Goal: Task Accomplishment & Management: Complete application form

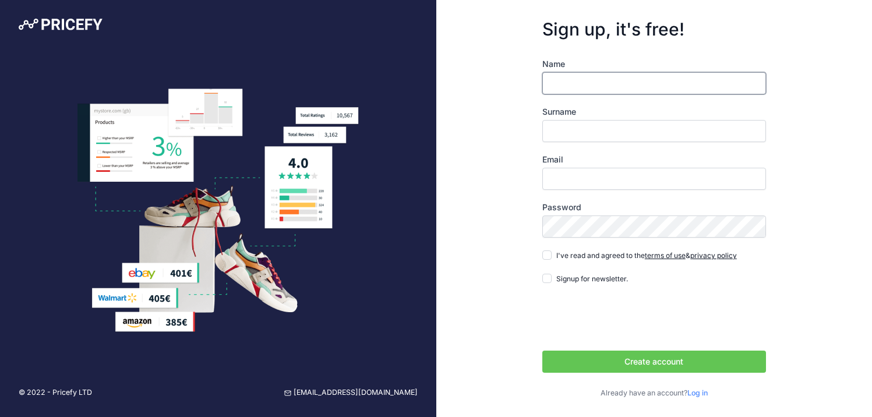
click at [599, 81] on input "Name" at bounding box center [654, 83] width 224 height 22
type input "Amihai"
type input "Dany"
click at [593, 179] on input "Email" at bounding box center [654, 179] width 224 height 22
type input "[EMAIL_ADDRESS][DOMAIN_NAME]"
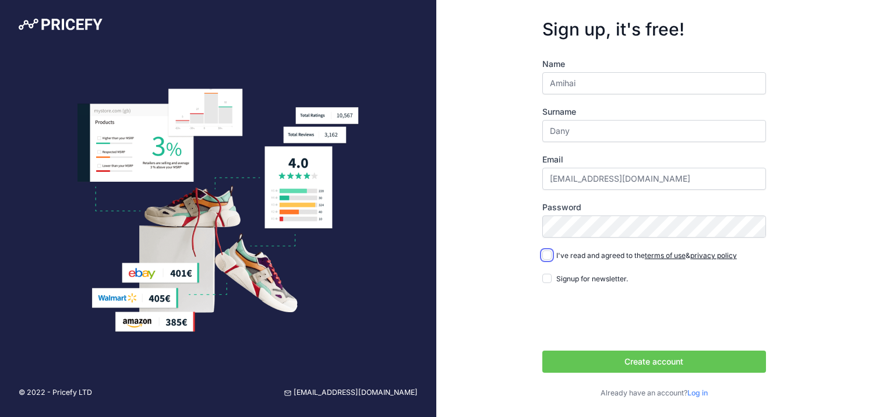
click at [548, 255] on input "I've read and agreed to the terms of use & privacy policy" at bounding box center [546, 254] width 9 height 9
checkbox input "true"
click at [577, 126] on input "Dany" at bounding box center [654, 131] width 224 height 22
type input "J"
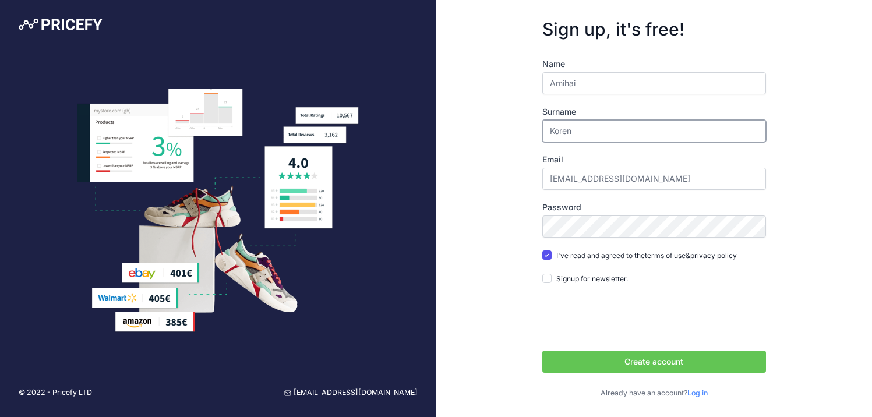
type input "Koren"
click at [813, 277] on div "Sign up, it's free! Name Amihai Surname Koren Email amihaidany@gmail.com" at bounding box center [654, 209] width 436 height 418
click at [743, 368] on button "Create account" at bounding box center [654, 362] width 224 height 22
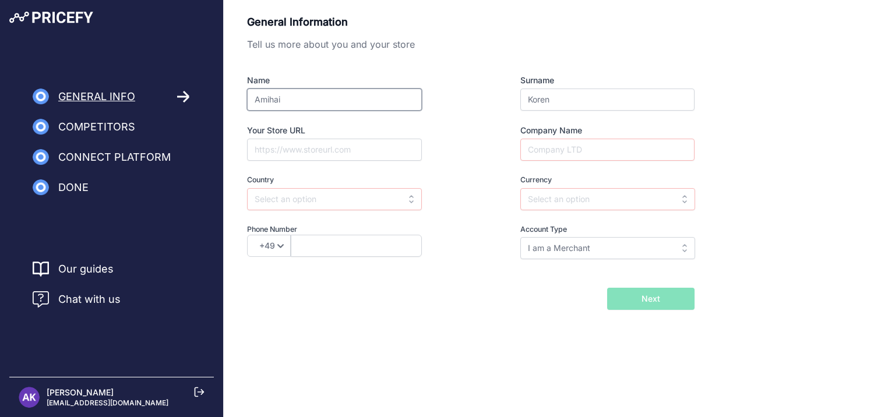
click at [292, 95] on input "Amihai" at bounding box center [334, 100] width 175 height 22
click at [262, 140] on input "Your Store URL" at bounding box center [334, 150] width 175 height 22
type input "volcanna.co.il"
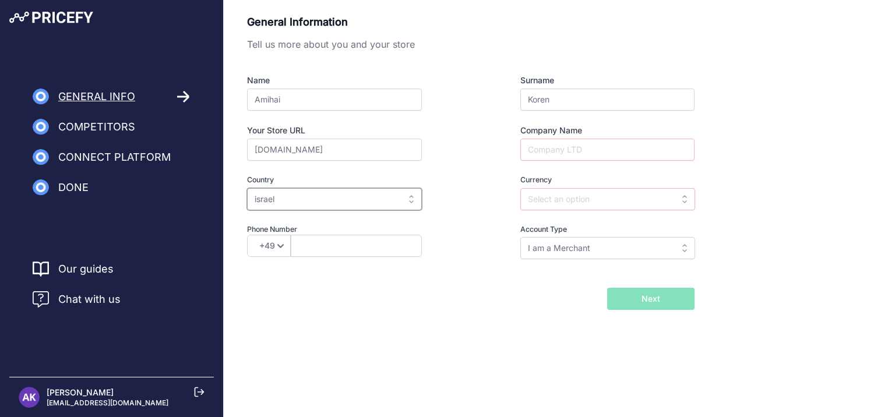
type input "israel"
click at [291, 197] on input "israel" at bounding box center [334, 199] width 175 height 22
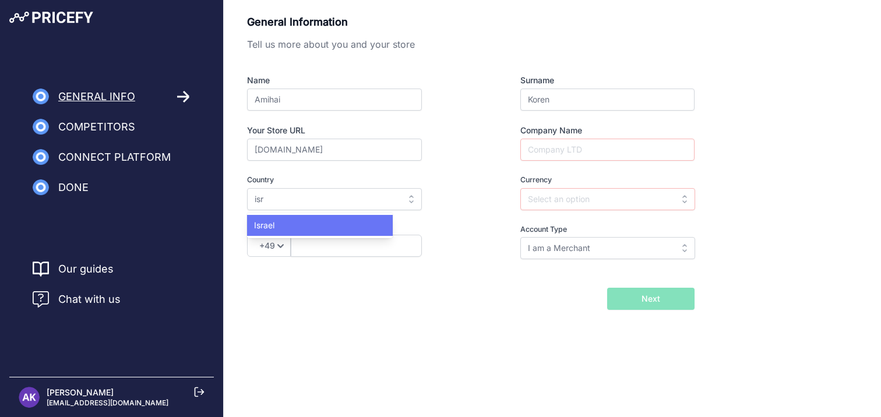
click at [305, 226] on div "Israel" at bounding box center [320, 225] width 146 height 21
type input "Israel"
type input "ILS"
select select "972"
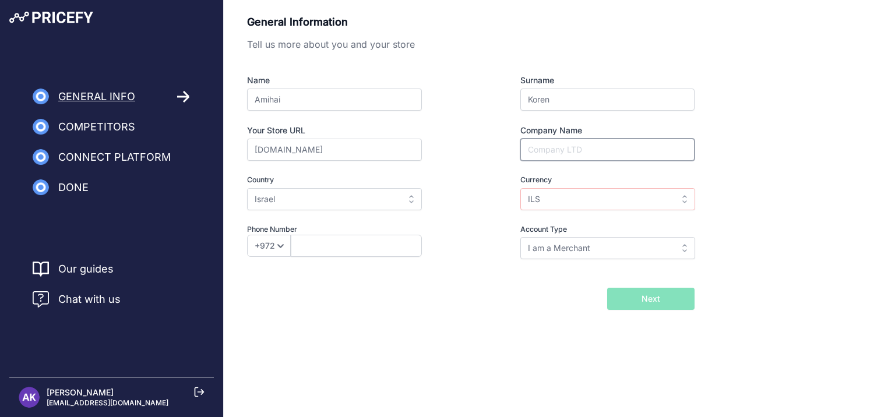
click at [597, 157] on input "Company Name" at bounding box center [607, 150] width 174 height 22
type input "Volcanna"
click at [326, 270] on div "General Information Tell us more about you and your store Name Amihai Surname K…" at bounding box center [470, 145] width 447 height 262
click at [651, 296] on span "Next" at bounding box center [650, 299] width 19 height 12
type input "523676639"
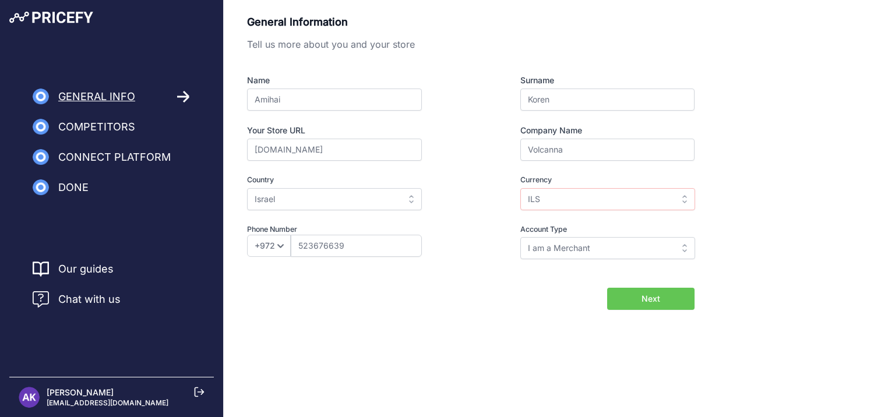
click at [640, 304] on button "Next" at bounding box center [650, 299] width 87 height 22
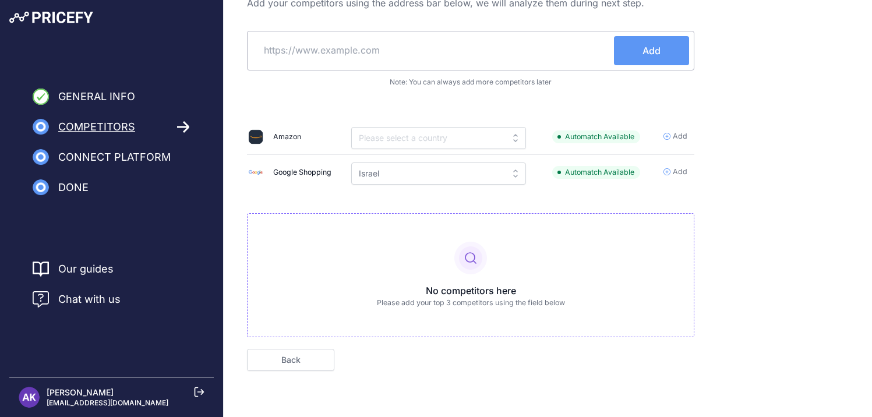
scroll to position [46, 0]
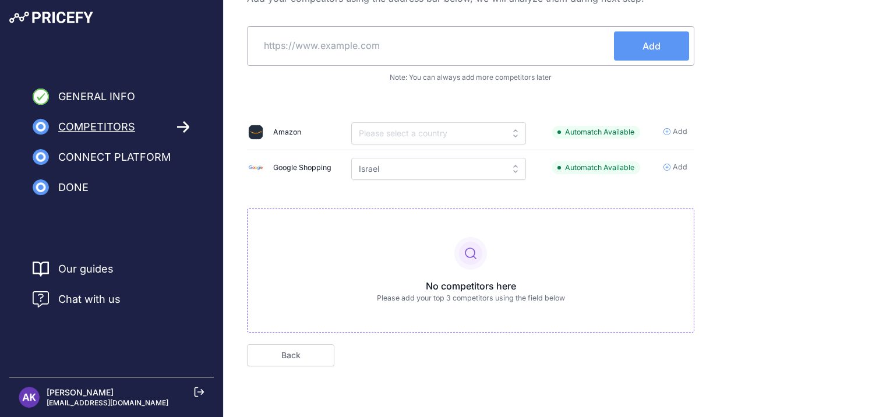
click at [76, 185] on span "Done" at bounding box center [73, 187] width 30 height 16
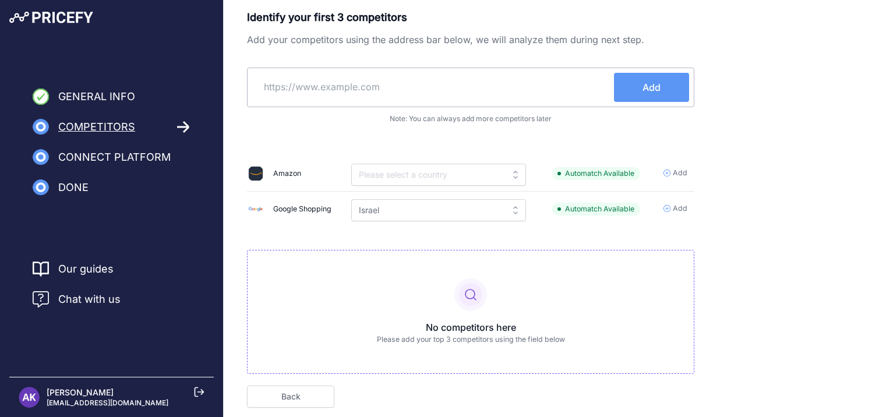
scroll to position [0, 0]
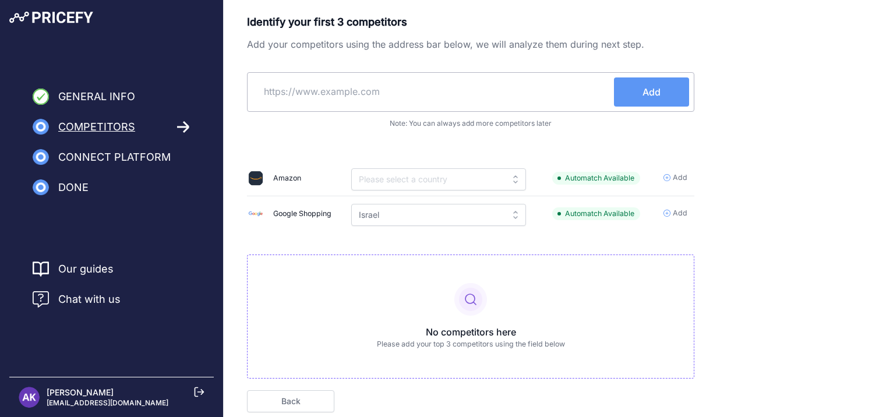
click at [524, 100] on input "text" at bounding box center [433, 91] width 362 height 28
type input "rollingstoned.co.il"
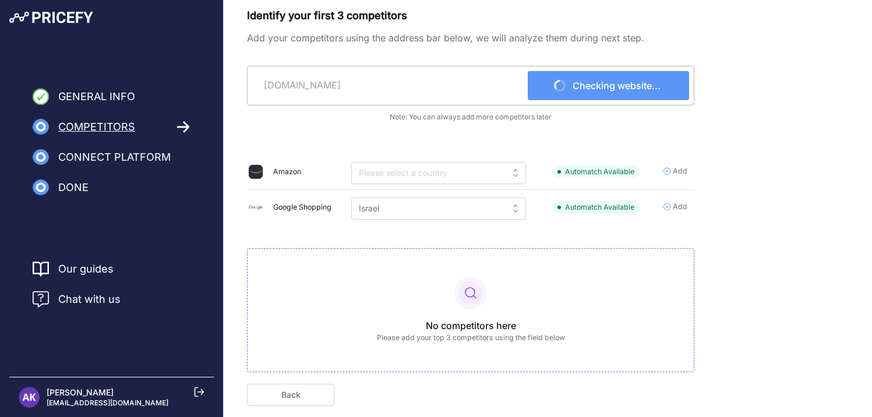
scroll to position [46, 0]
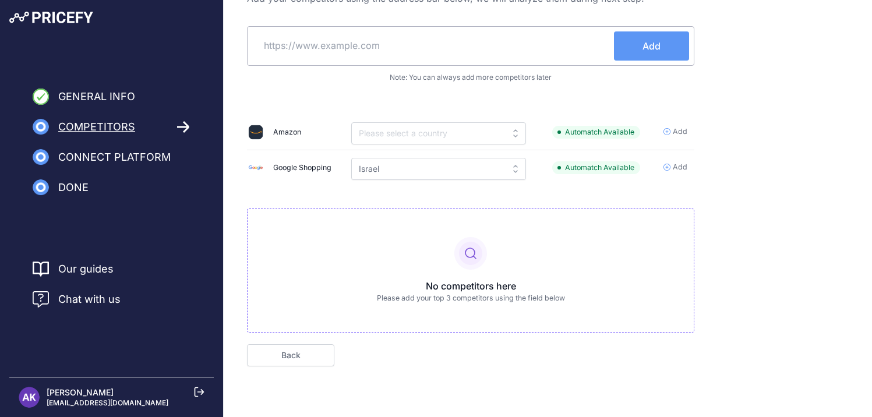
click at [679, 173] on td "Add" at bounding box center [674, 168] width 40 height 36
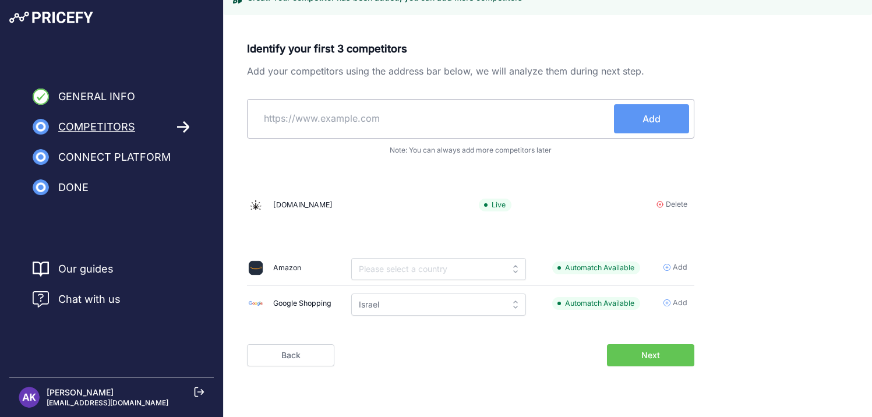
click at [676, 263] on span "Add" at bounding box center [680, 267] width 15 height 11
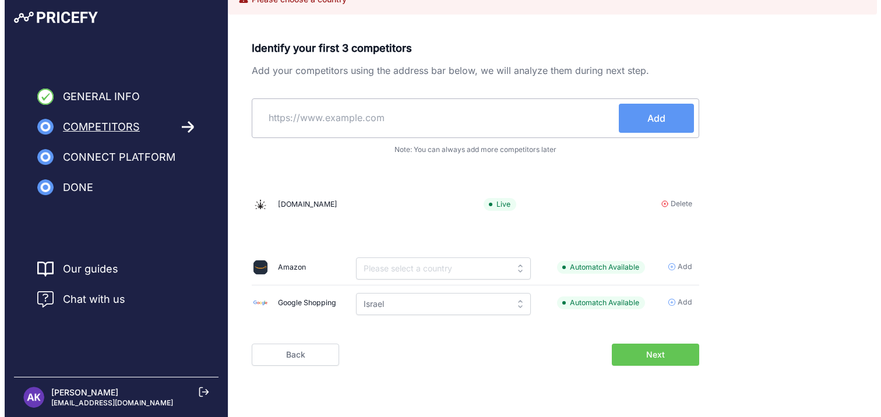
scroll to position [0, 0]
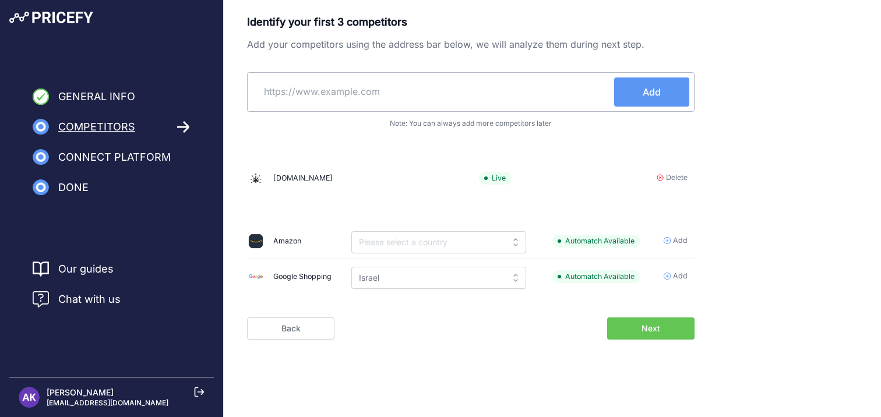
click at [638, 334] on button "Next" at bounding box center [650, 328] width 87 height 22
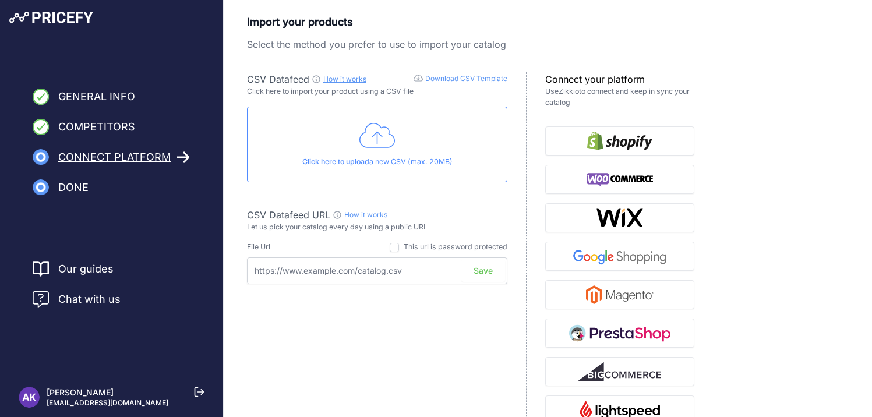
click at [450, 78] on link "Download CSV Template" at bounding box center [466, 78] width 82 height 9
click at [301, 171] on div "Click here to upload a new CSV (max. 20MB)" at bounding box center [377, 145] width 260 height 76
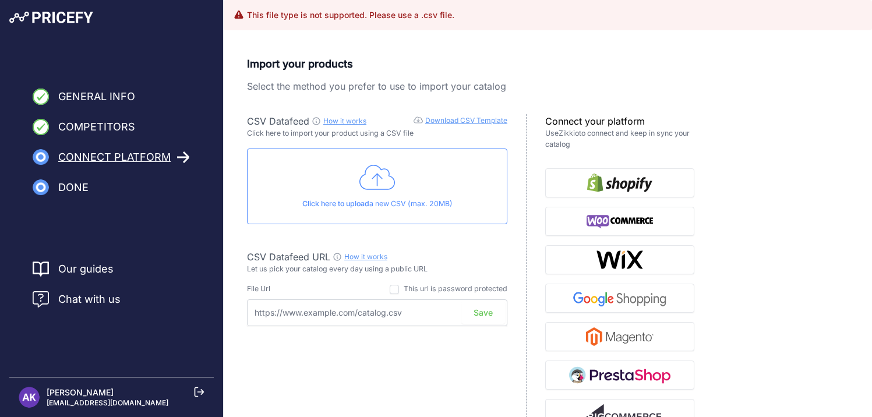
click at [371, 238] on div "CSV Datafeed How it works Download CSV Template Check guide for CSV Datafeed Cl…" at bounding box center [387, 309] width 280 height 391
click at [370, 195] on div "Click here to upload a new CSV (max. 20MB)" at bounding box center [377, 187] width 260 height 76
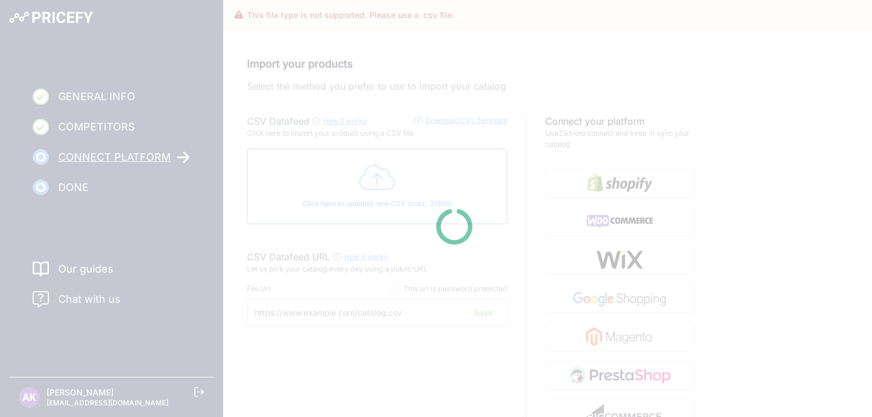
type input "https://csv.pricefy.io/merchant/manual_csv/10260/2025_09_26_14_16_MANUAL_CSV_10…"
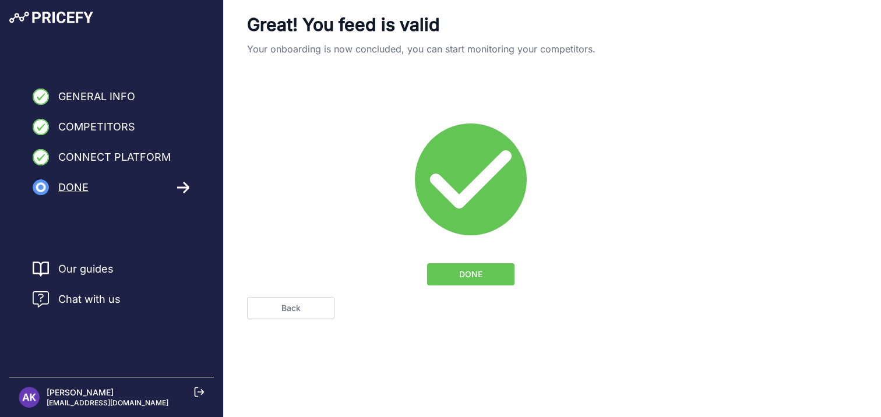
click at [454, 271] on button "DONE" at bounding box center [470, 274] width 87 height 22
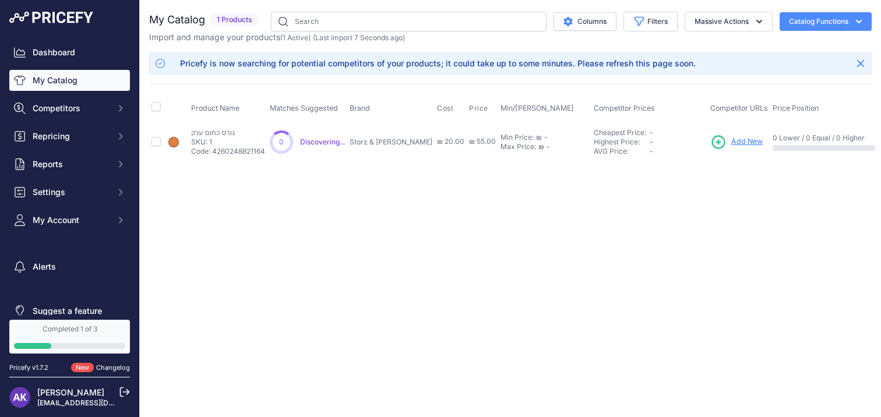
click at [860, 23] on icon "button" at bounding box center [859, 22] width 12 height 12
click at [620, 40] on div "Import and manage your products ( 1 Active ) (Last import 7 Seconds ago)" at bounding box center [510, 37] width 722 height 12
click at [361, 224] on div "Close You are not connected to the internet." at bounding box center [510, 208] width 741 height 417
click at [575, 22] on button "Columns" at bounding box center [584, 21] width 63 height 19
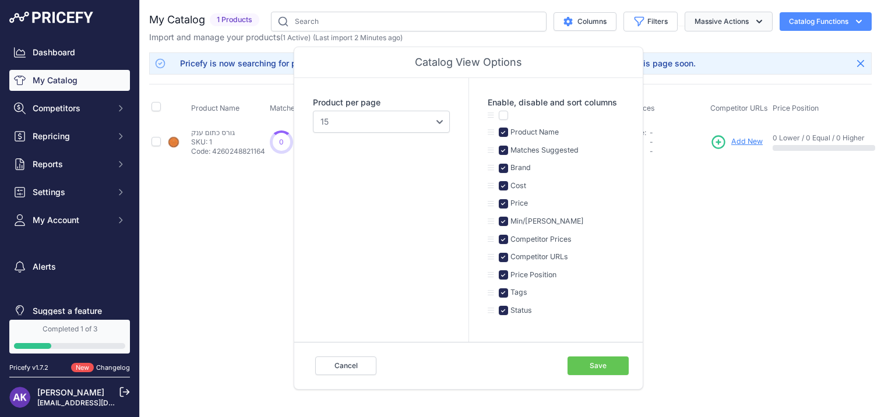
click at [708, 26] on button "Massive Actions" at bounding box center [728, 22] width 88 height 20
click at [733, 211] on div "Close You are not connected to the internet. 10" at bounding box center [510, 208] width 741 height 417
click at [416, 149] on div "Product per page 10 15 20 25 50 100" at bounding box center [381, 210] width 174 height 264
click at [859, 20] on icon "button" at bounding box center [859, 22] width 12 height 12
click at [325, 364] on button "Cancel" at bounding box center [345, 365] width 61 height 19
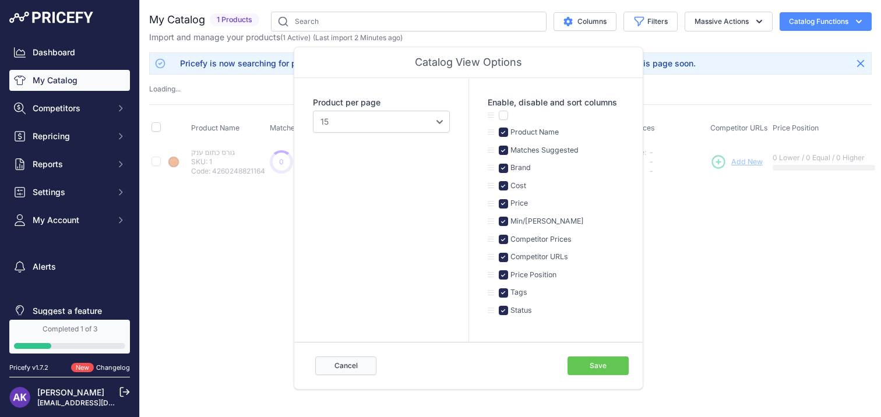
click at [335, 362] on button "Cancel" at bounding box center [345, 365] width 61 height 19
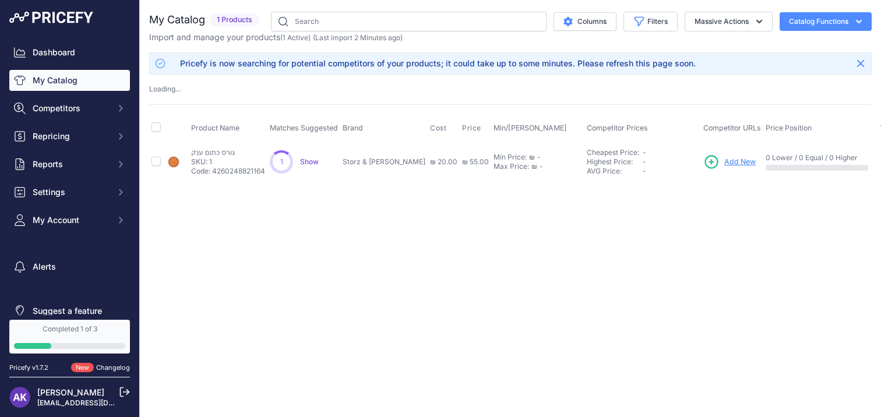
click at [335, 366] on div "Close You are not connected to the internet." at bounding box center [510, 208] width 741 height 417
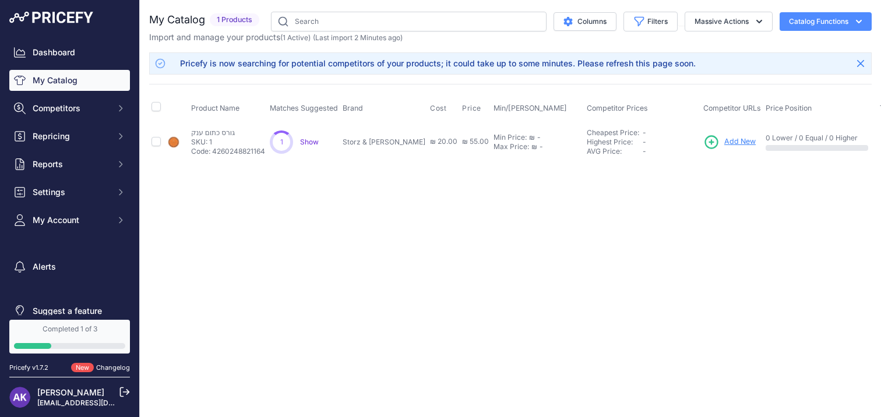
click at [802, 12] on div "Columns Filters Status All Status Only Enabled Only Disabled" at bounding box center [568, 22] width 608 height 20
click at [804, 26] on button "Catalog Functions" at bounding box center [825, 21] width 92 height 19
click at [782, 90] on link "Batch Upload" at bounding box center [805, 87] width 130 height 21
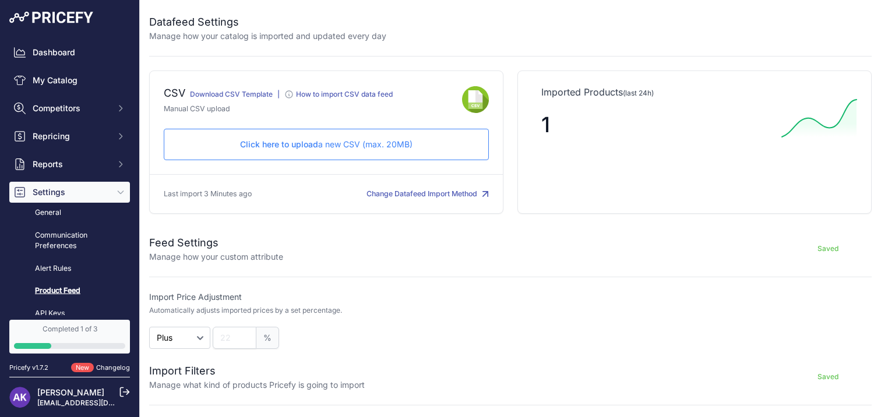
click at [317, 135] on div "Click here to upload a new CSV (max. 20MB) Check and upload in progress..." at bounding box center [326, 144] width 325 height 31
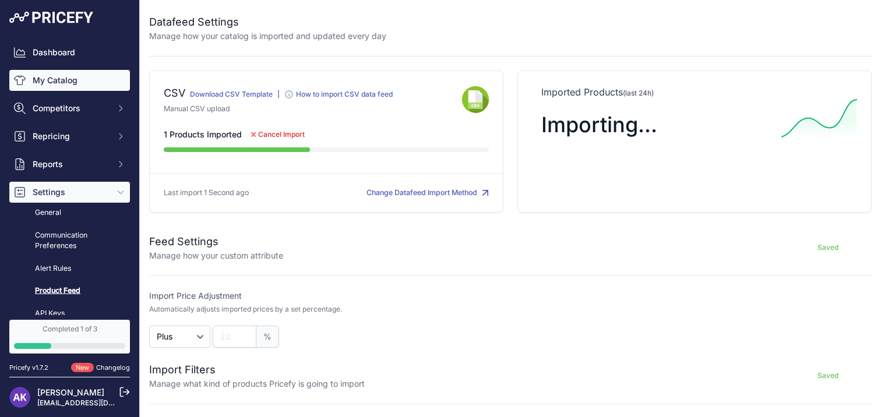
click at [86, 77] on link "My Catalog" at bounding box center [69, 80] width 121 height 21
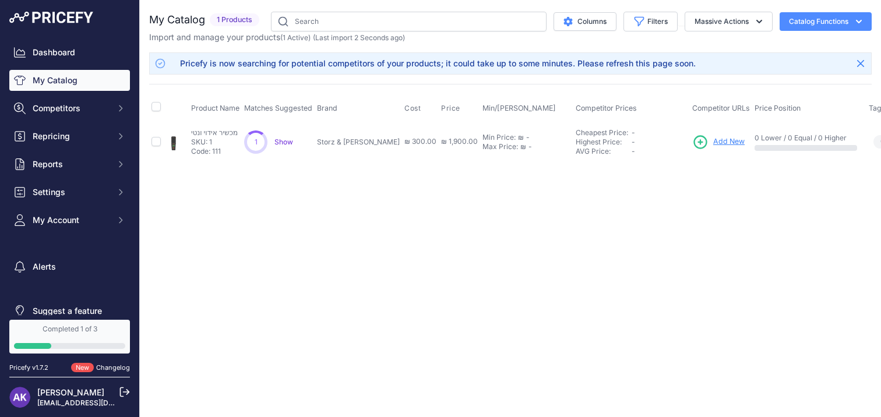
click at [862, 19] on icon "button" at bounding box center [859, 22] width 12 height 12
click at [229, 125] on td "מכשיר אידוי ונטי מכשיר אידוי ונטי SKU: 1 Code: 111" at bounding box center [215, 142] width 53 height 38
click at [238, 143] on p "SKU: 1" at bounding box center [214, 141] width 47 height 9
click at [256, 144] on span "1" at bounding box center [256, 141] width 3 height 9
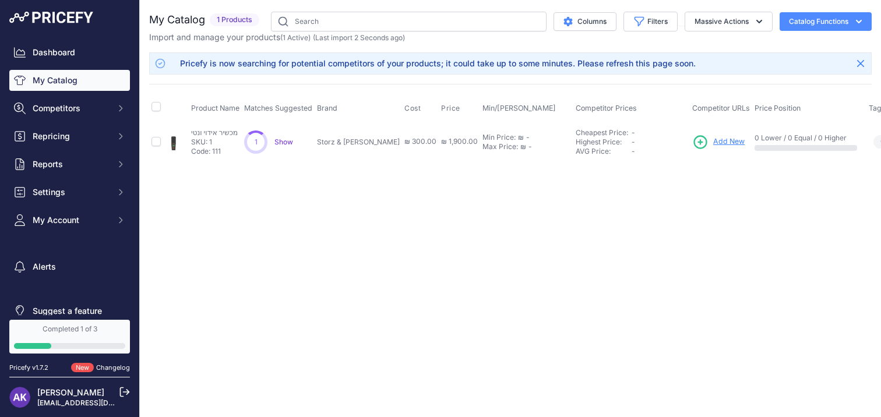
click at [256, 144] on span "1" at bounding box center [256, 141] width 3 height 9
click at [612, 220] on div "Close You are not connected to the internet." at bounding box center [510, 208] width 741 height 417
click at [278, 138] on span "Show" at bounding box center [283, 141] width 19 height 9
click at [323, 189] on div "Close You are not connected to the internet." at bounding box center [510, 208] width 741 height 417
click at [271, 139] on div "1 1 Show Discovering..." at bounding box center [278, 141] width 68 height 23
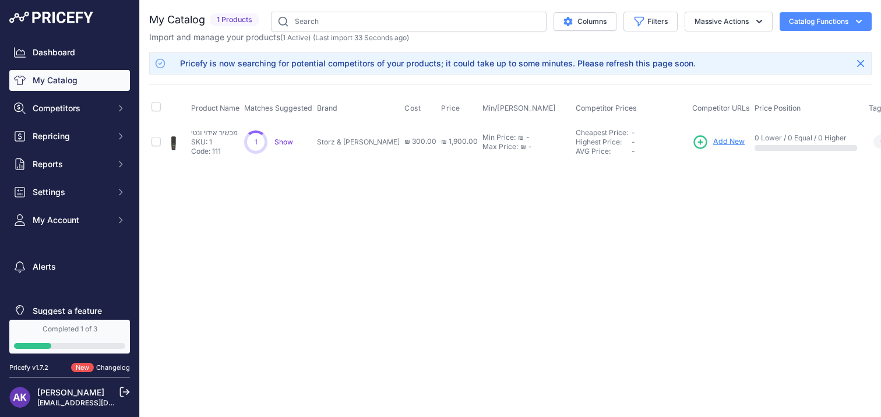
click at [282, 137] on span "Show" at bounding box center [283, 141] width 19 height 9
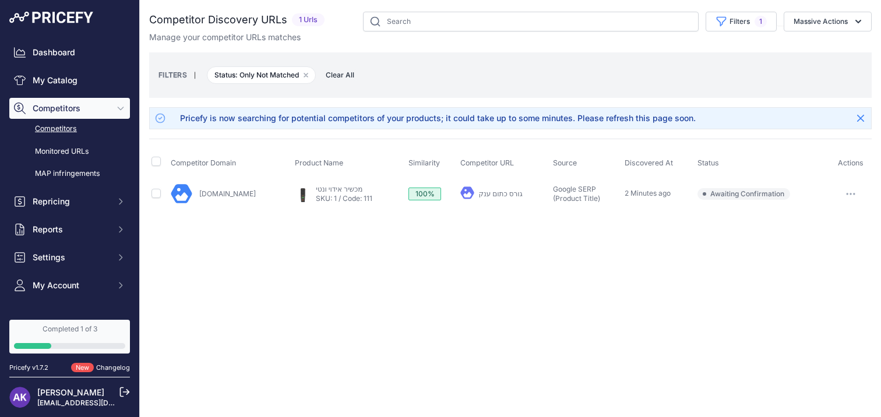
click at [479, 193] on link "גורס כתום ענק" at bounding box center [501, 193] width 44 height 9
click at [217, 193] on link "[DOMAIN_NAME]" at bounding box center [227, 193] width 56 height 9
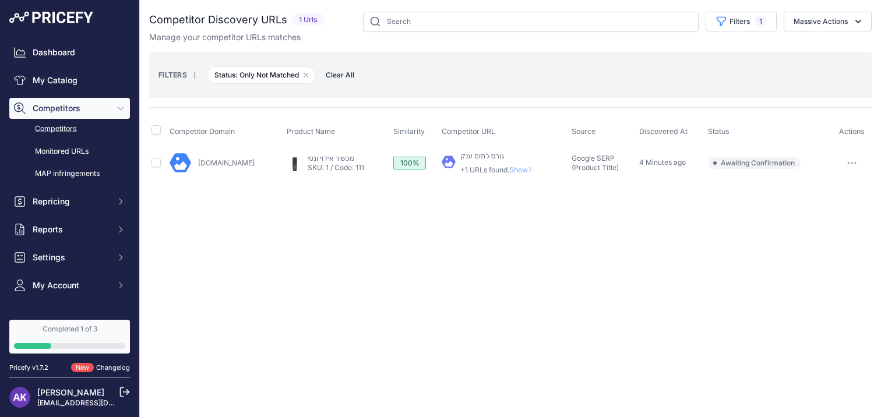
click at [510, 169] on span "Show" at bounding box center [523, 169] width 28 height 9
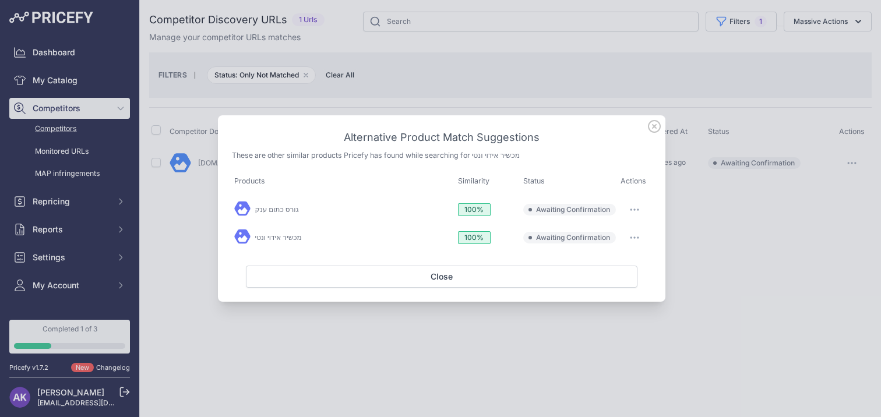
click at [331, 236] on div "מכשיר אידוי ונטי" at bounding box center [343, 237] width 219 height 19
click at [282, 238] on link "מכשיר אידוי ונטי" at bounding box center [278, 237] width 47 height 9
click at [656, 126] on icon at bounding box center [654, 126] width 13 height 13
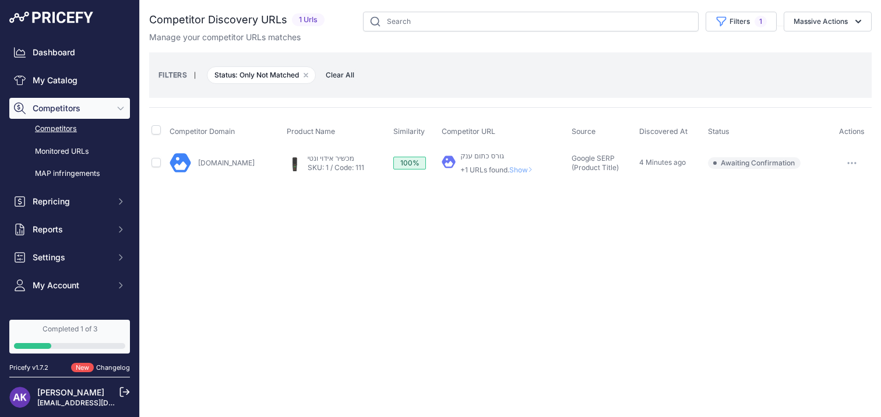
click at [231, 20] on h2 "Competitor Discovery URLs" at bounding box center [218, 20] width 138 height 16
click at [88, 105] on span "Competitors" at bounding box center [71, 109] width 76 height 12
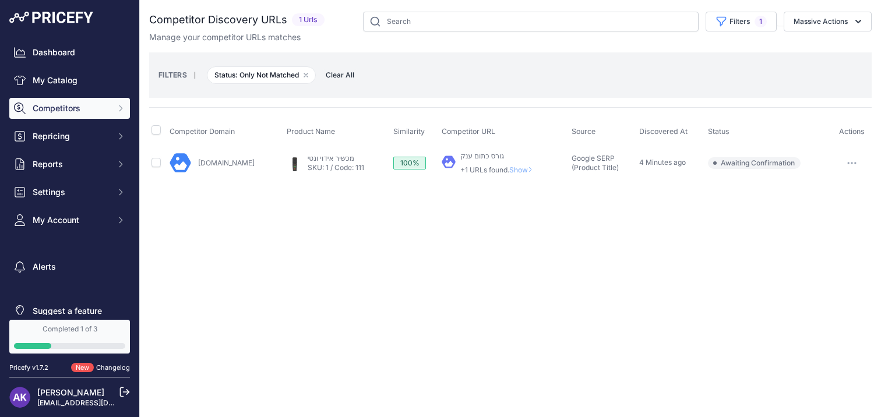
click at [84, 108] on span "Competitors" at bounding box center [71, 109] width 76 height 12
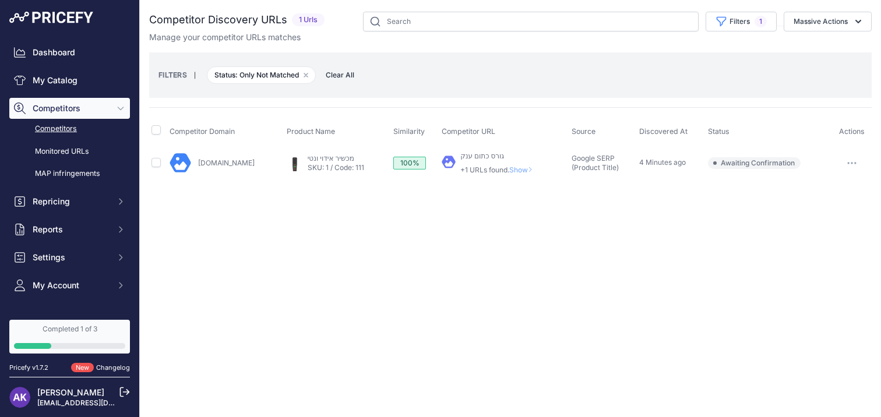
click at [86, 130] on link "Competitors" at bounding box center [69, 129] width 121 height 20
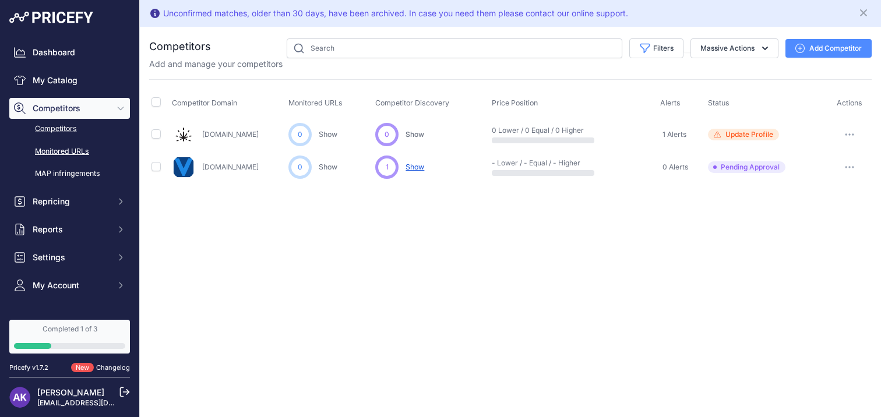
click at [88, 155] on link "Monitored URLs" at bounding box center [69, 152] width 121 height 20
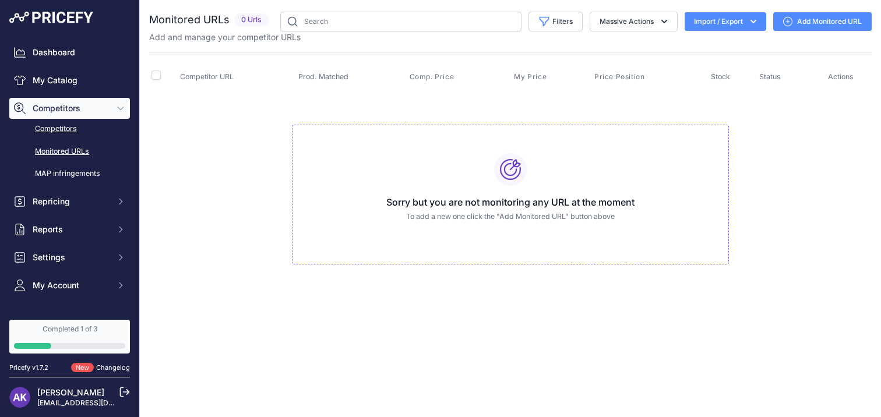
click at [89, 136] on link "Competitors" at bounding box center [69, 129] width 121 height 20
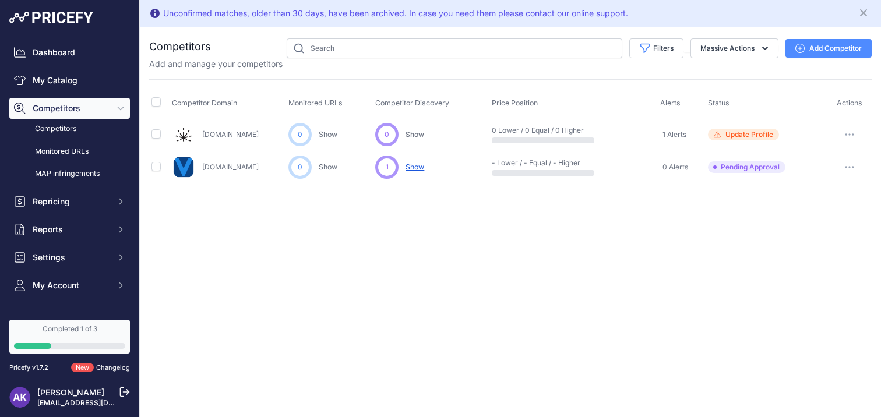
click at [78, 103] on span "Competitors" at bounding box center [71, 109] width 76 height 12
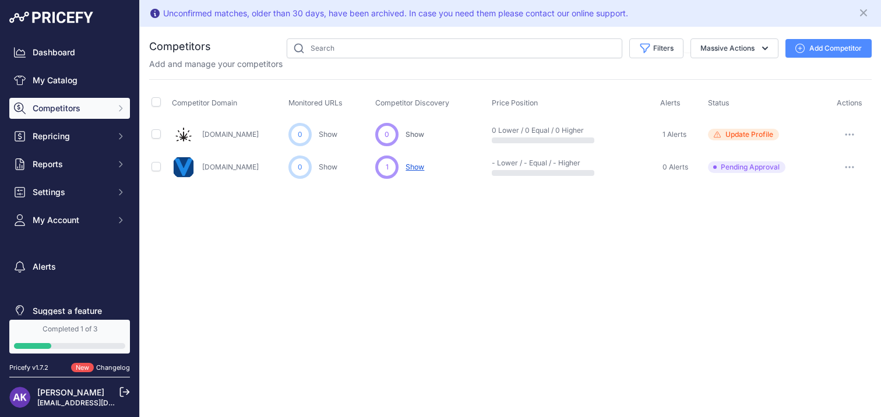
click at [83, 111] on span "Competitors" at bounding box center [71, 109] width 76 height 12
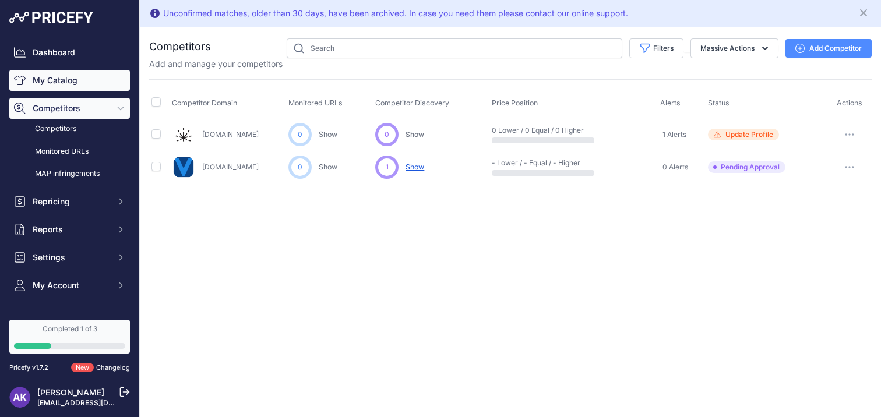
click at [78, 89] on link "My Catalog" at bounding box center [69, 80] width 121 height 21
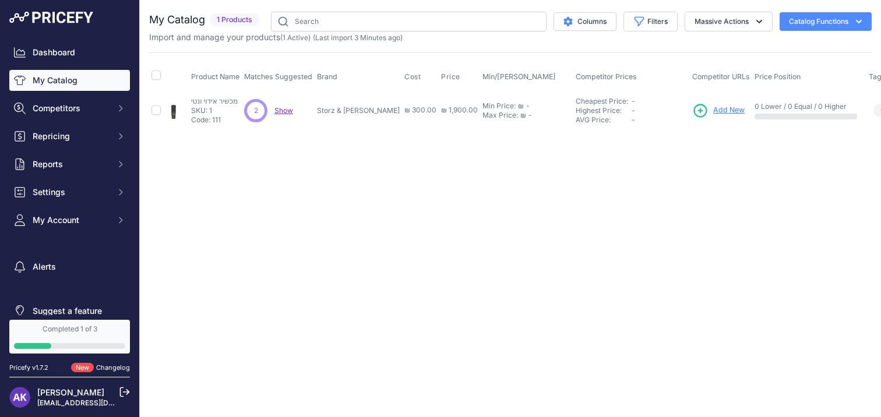
click at [284, 108] on span "Show" at bounding box center [283, 110] width 19 height 9
click at [367, 154] on div "Close You are not connected to the internet." at bounding box center [510, 208] width 741 height 417
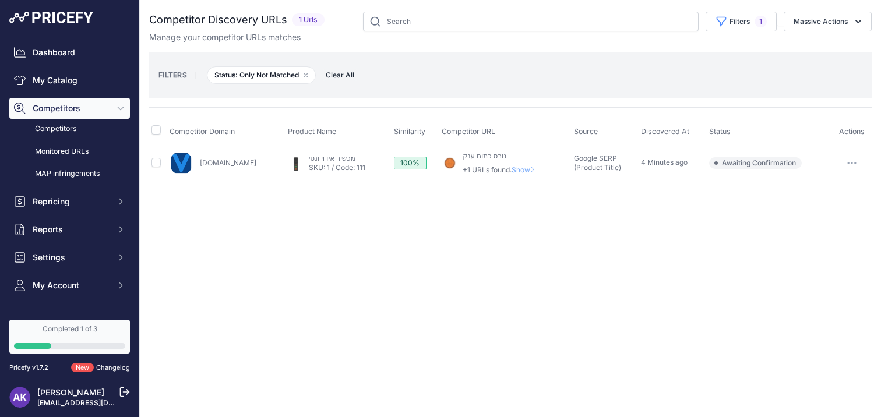
click at [512, 166] on span "Show" at bounding box center [525, 169] width 28 height 9
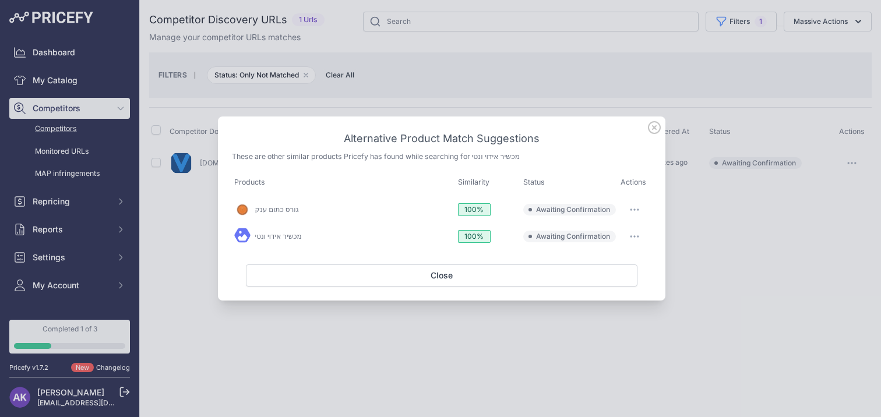
click at [653, 125] on icon at bounding box center [654, 127] width 13 height 13
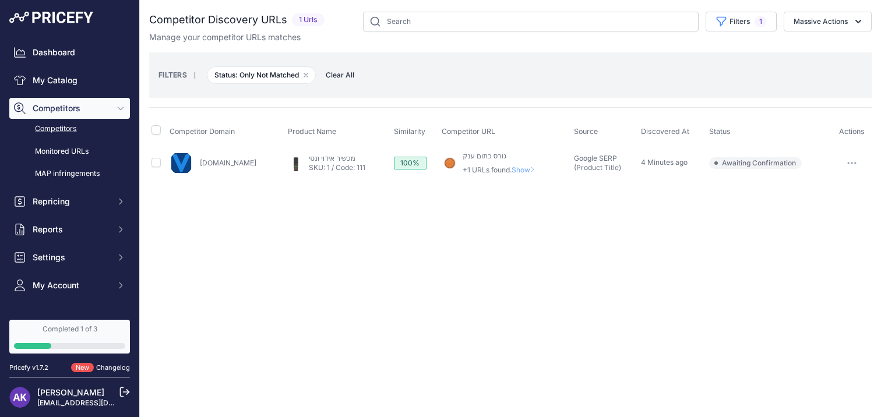
click at [55, 23] on img at bounding box center [51, 18] width 84 height 12
click at [61, 45] on link "Dashboard" at bounding box center [69, 52] width 121 height 21
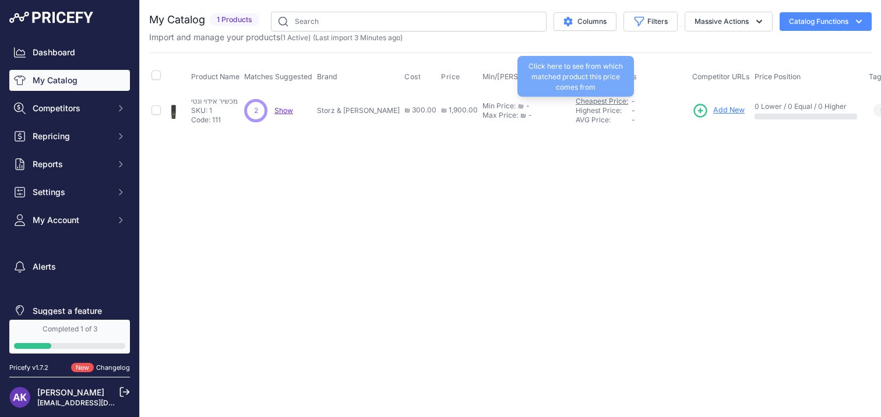
click at [575, 103] on link "Cheapest Price:" at bounding box center [601, 101] width 52 height 9
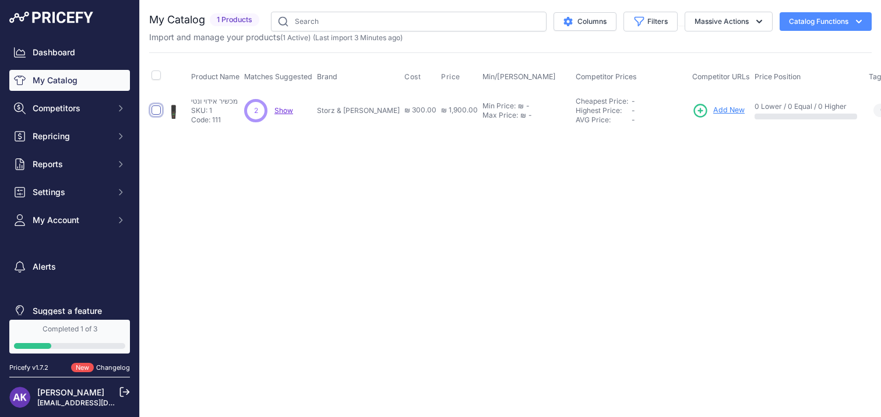
click at [156, 108] on input "checkbox" at bounding box center [155, 109] width 9 height 9
checkbox input "true"
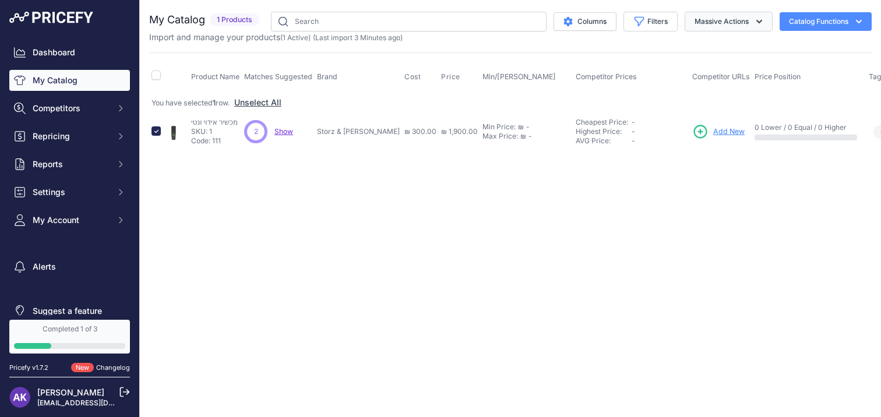
click at [738, 24] on button "Massive Actions" at bounding box center [728, 22] width 88 height 20
click at [741, 87] on button "Delete" at bounding box center [725, 90] width 93 height 21
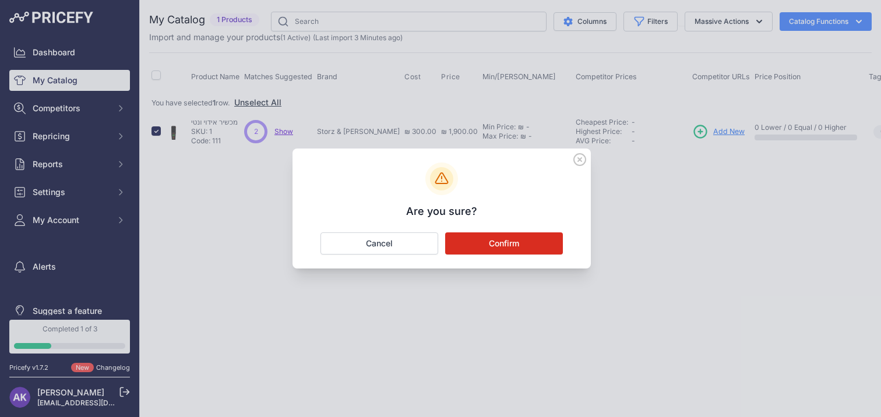
click at [539, 235] on button "Confirm" at bounding box center [504, 243] width 118 height 22
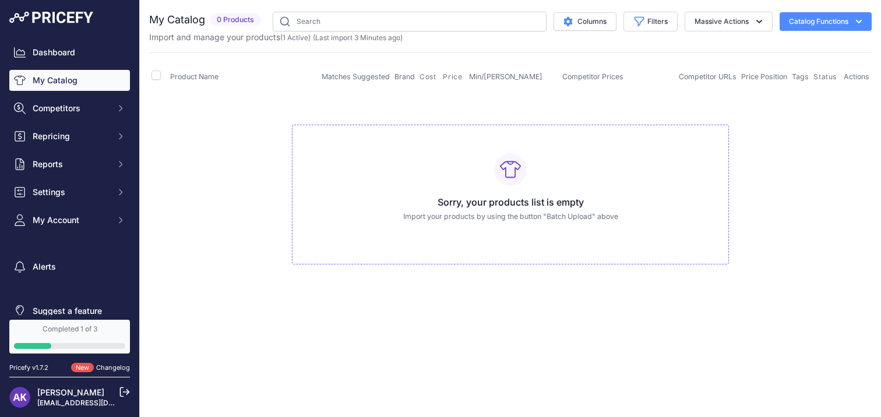
click at [566, 212] on p "Import your products by using the button "Batch Upload" above" at bounding box center [510, 216] width 417 height 11
click at [843, 27] on button "Catalog Functions" at bounding box center [825, 21] width 92 height 19
click at [812, 80] on link "Batch Upload" at bounding box center [805, 87] width 130 height 21
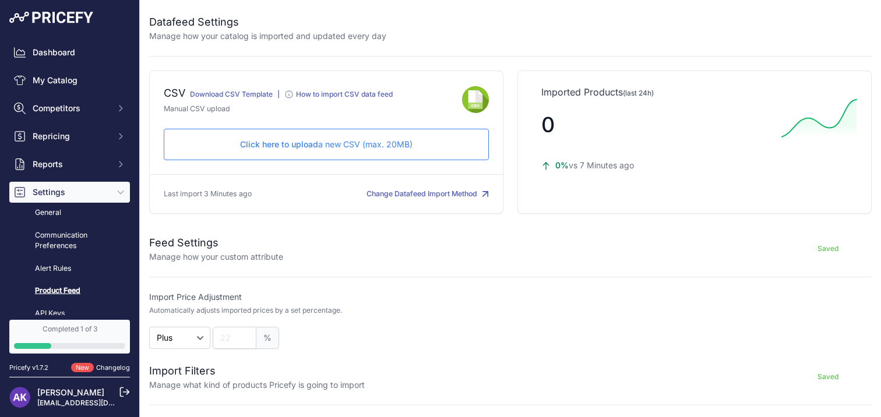
click at [400, 154] on div "Click here to upload a new CSV (max. 20MB) Check and upload in progress..." at bounding box center [326, 144] width 325 height 31
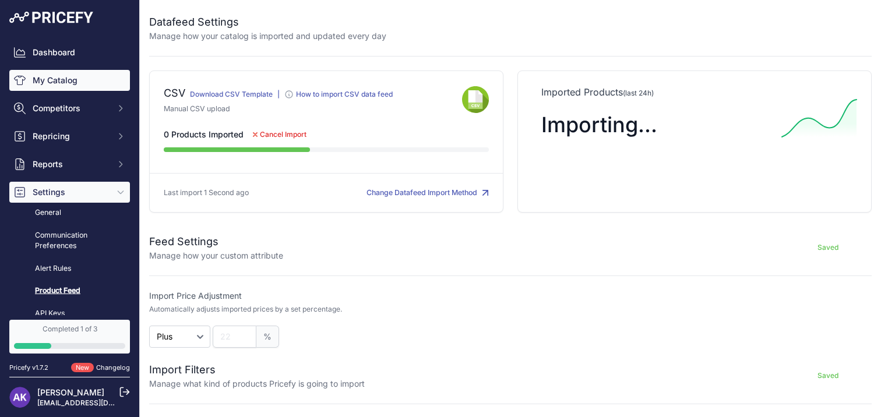
click at [68, 89] on link "My Catalog" at bounding box center [69, 80] width 121 height 21
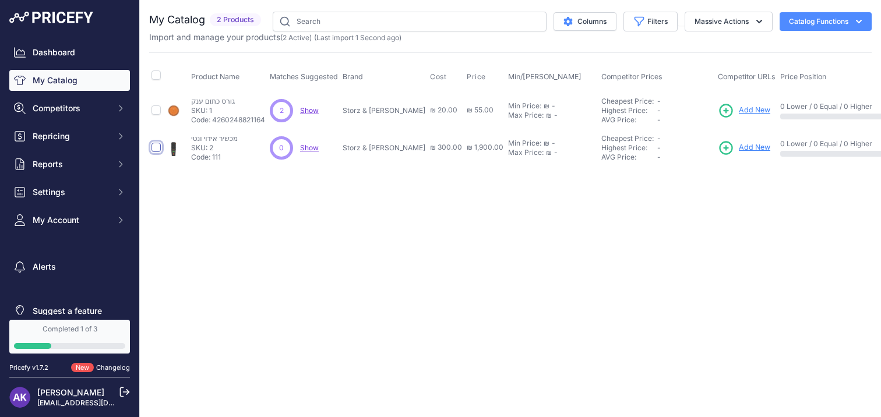
click at [158, 147] on input "checkbox" at bounding box center [155, 147] width 9 height 9
checkbox input "true"
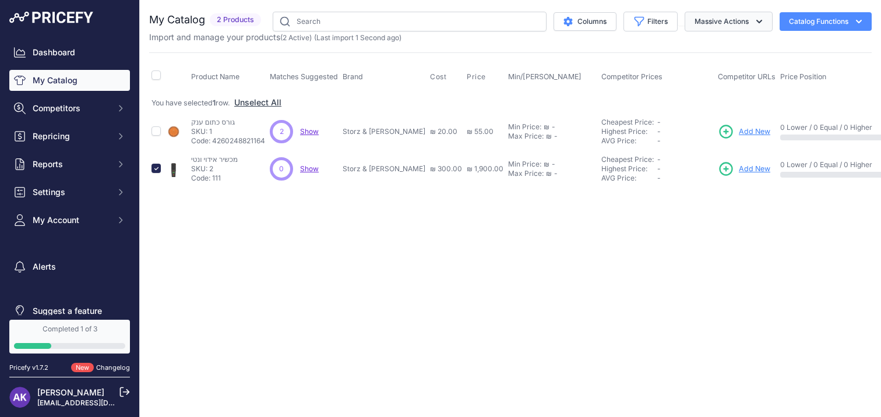
click at [747, 23] on button "Massive Actions" at bounding box center [728, 22] width 88 height 20
click at [246, 227] on div "Close You are not connected to the internet." at bounding box center [510, 208] width 741 height 417
click at [156, 164] on input "checkbox" at bounding box center [155, 168] width 9 height 9
checkbox input "false"
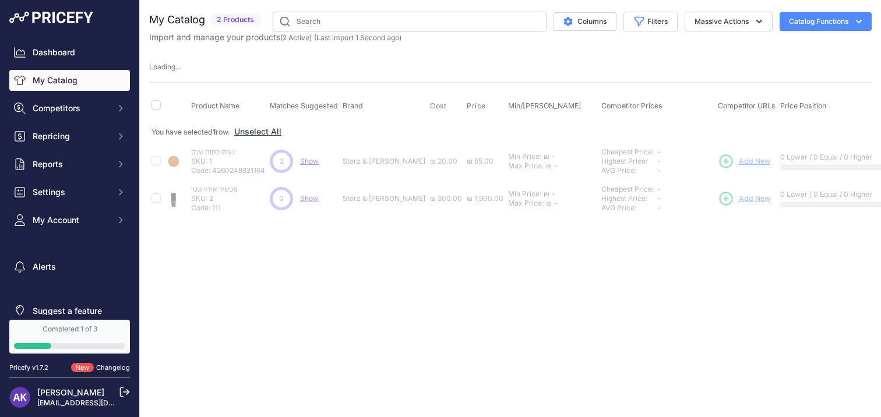
click at [183, 193] on div at bounding box center [174, 198] width 19 height 16
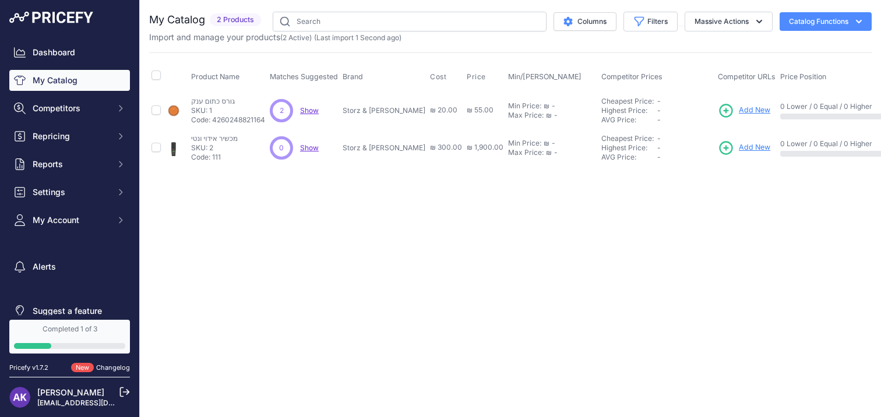
click at [308, 147] on span "Show" at bounding box center [309, 147] width 19 height 9
click at [236, 196] on div "Close You are not connected to the internet." at bounding box center [510, 208] width 741 height 417
click at [309, 148] on span "Show" at bounding box center [309, 147] width 19 height 9
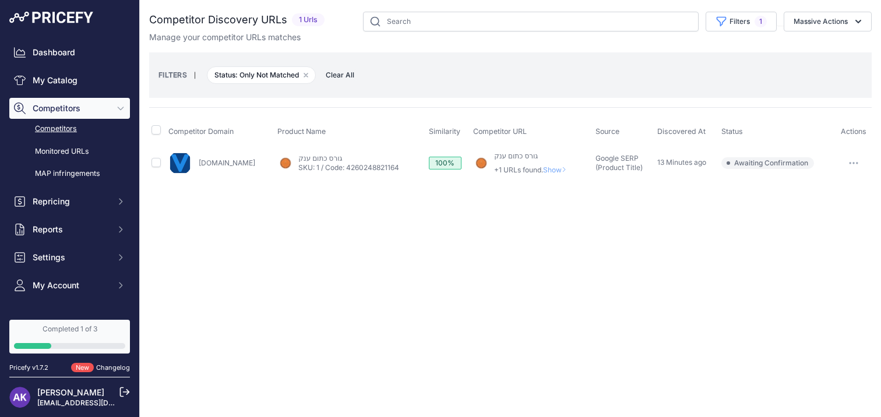
click at [517, 171] on p "+1 URLs found. Show" at bounding box center [532, 169] width 77 height 9
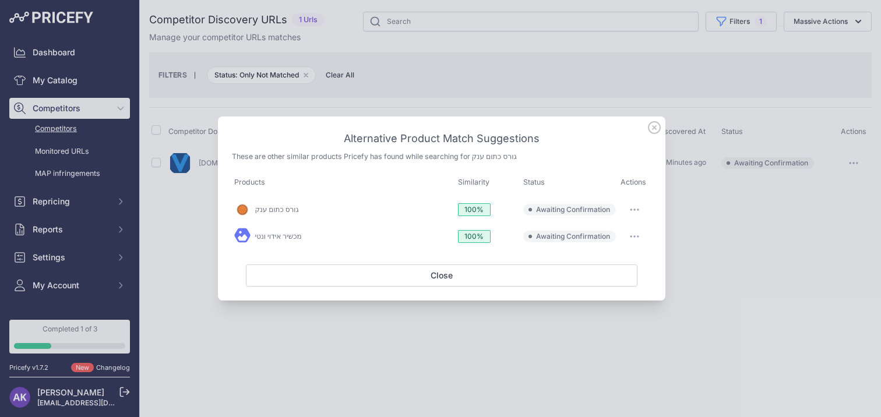
click at [647, 134] on h3 "Alternative Product Match Suggestions" at bounding box center [441, 138] width 419 height 16
click at [652, 128] on icon at bounding box center [654, 128] width 12 height 12
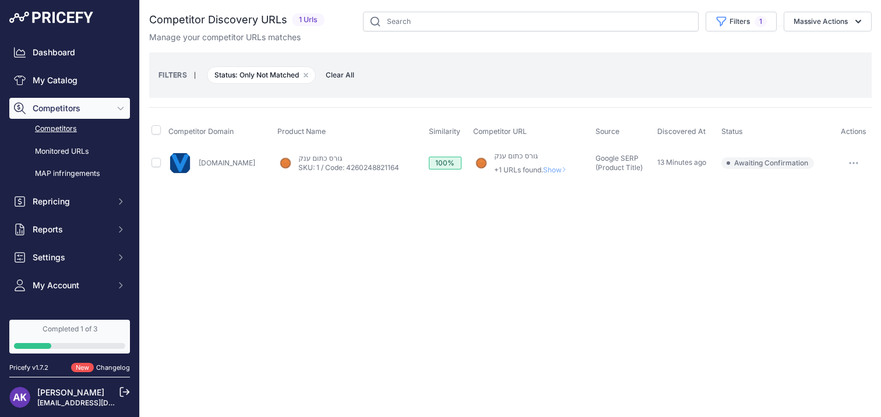
click at [75, 106] on span "Competitors" at bounding box center [71, 109] width 76 height 12
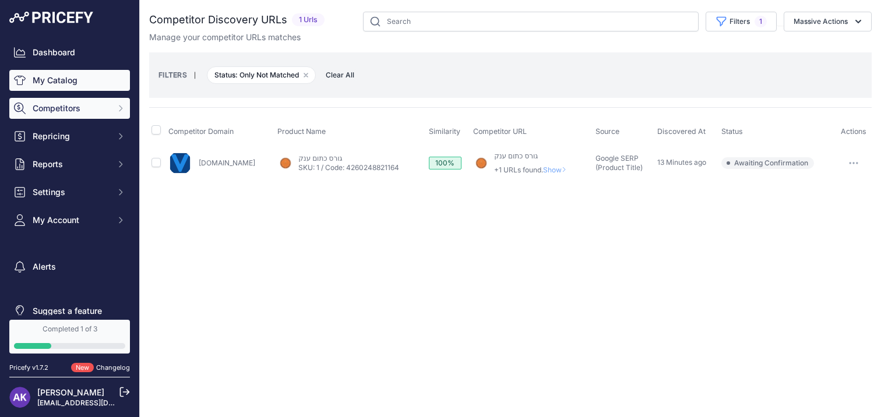
click at [72, 80] on link "My Catalog" at bounding box center [69, 80] width 121 height 21
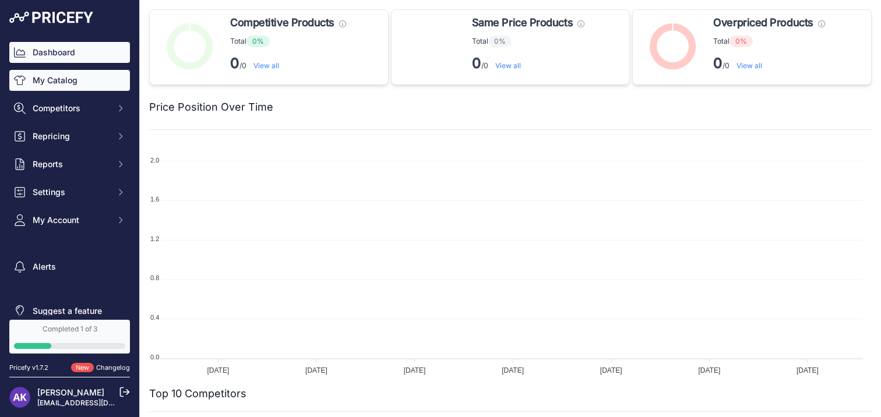
click at [104, 81] on link "My Catalog" at bounding box center [69, 80] width 121 height 21
click at [103, 83] on link "My Catalog" at bounding box center [69, 80] width 121 height 21
